Goal: Transaction & Acquisition: Purchase product/service

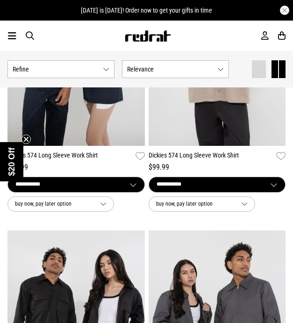
click at [99, 70] on button "Show Refine s" at bounding box center [60, 69] width 107 height 18
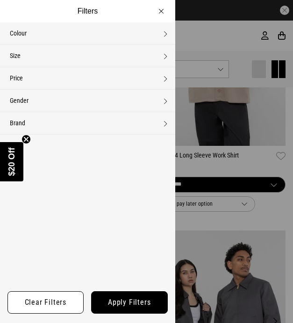
click at [105, 37] on button "Colour None selected" at bounding box center [87, 33] width 175 height 22
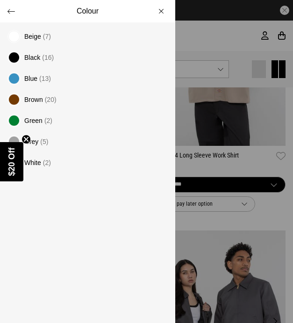
click at [36, 61] on span "Black" at bounding box center [32, 57] width 16 height 7
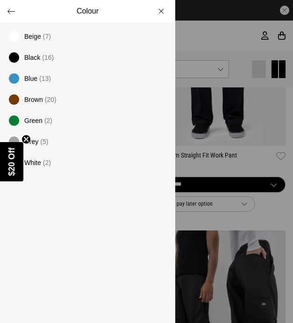
click at [27, 138] on icon "Close teaser" at bounding box center [26, 140] width 4 height 4
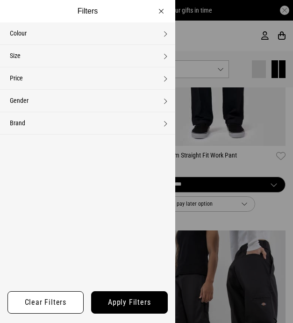
click at [76, 118] on button "Brand None selected" at bounding box center [87, 123] width 175 height 22
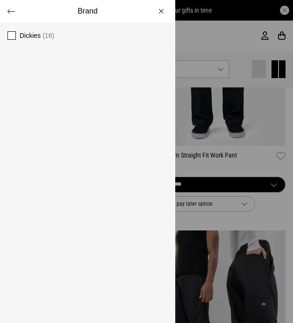
click at [30, 33] on span "Dickies" at bounding box center [30, 35] width 21 height 7
click at [16, 16] on button "Brand" at bounding box center [87, 11] width 175 height 22
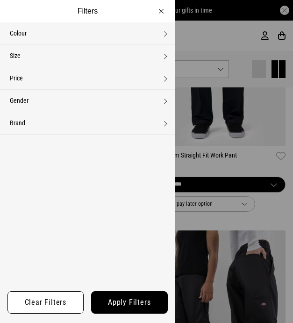
click at [124, 299] on button "Apply filters" at bounding box center [129, 302] width 77 height 22
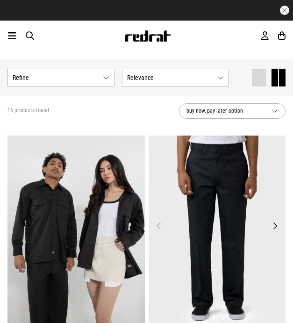
scroll to position [32, 0]
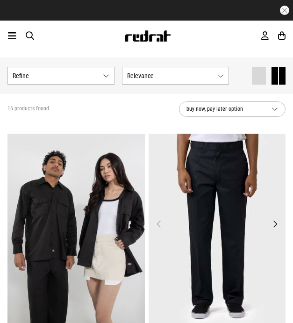
click at [96, 74] on button "Show Refine s" at bounding box center [60, 76] width 107 height 18
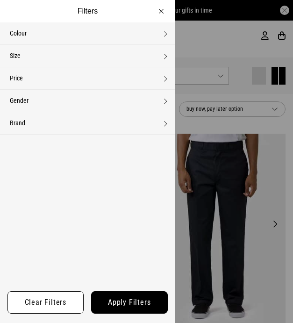
click at [97, 103] on button "Gender None selected" at bounding box center [87, 101] width 175 height 22
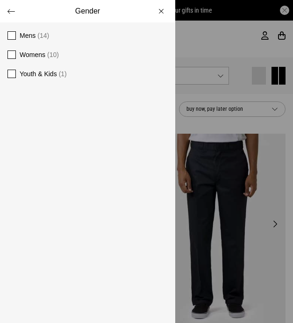
click at [16, 34] on label "Mens (14)" at bounding box center [87, 35] width 175 height 19
click at [15, 12] on button "Gender" at bounding box center [87, 11] width 175 height 22
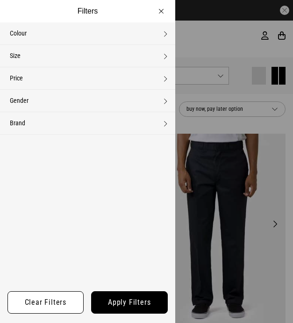
click at [145, 304] on button "Apply filters" at bounding box center [129, 302] width 77 height 22
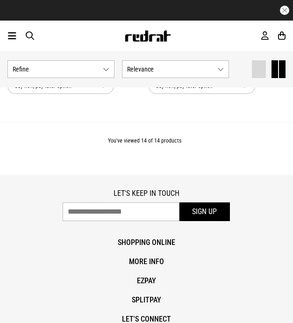
scroll to position [1995, 0]
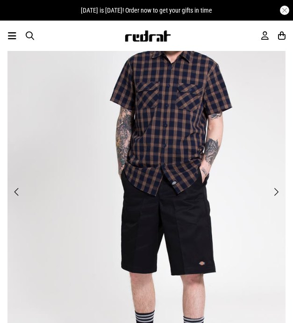
scroll to position [71, 0]
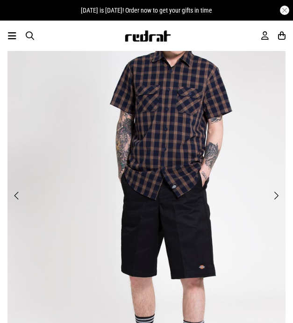
click at [276, 197] on span "Next" at bounding box center [276, 195] width 6 height 11
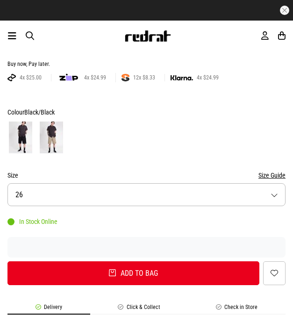
scroll to position [546, 0]
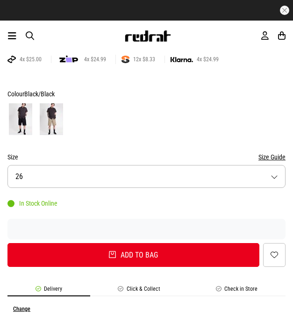
click at [254, 171] on button "Size 26" at bounding box center [146, 176] width 278 height 23
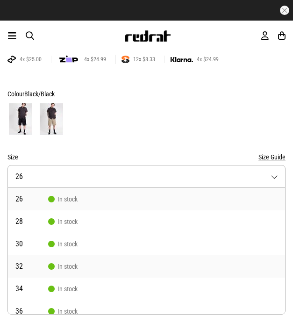
click at [148, 262] on li "32 In stock" at bounding box center [146, 266] width 277 height 22
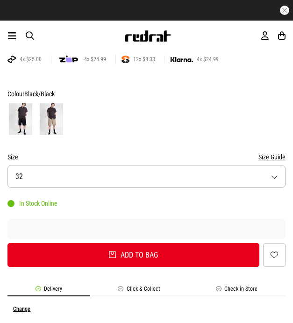
click at [180, 123] on div at bounding box center [146, 119] width 278 height 35
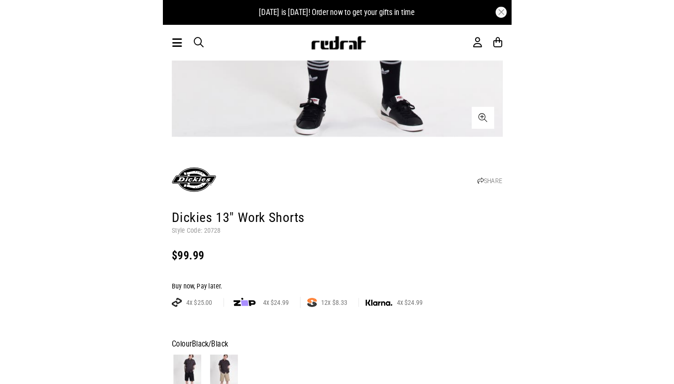
scroll to position [343, 0]
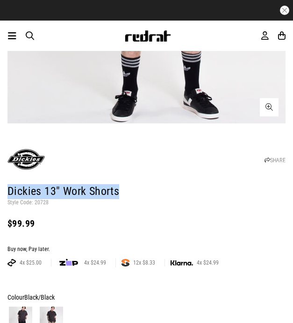
drag, startPoint x: 47, startPoint y: 188, endPoint x: -17, endPoint y: 188, distance: 64.1
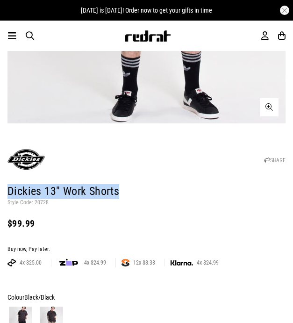
copy h1 "Dickies 13" Work Shorts"
